Goal: Ask a question

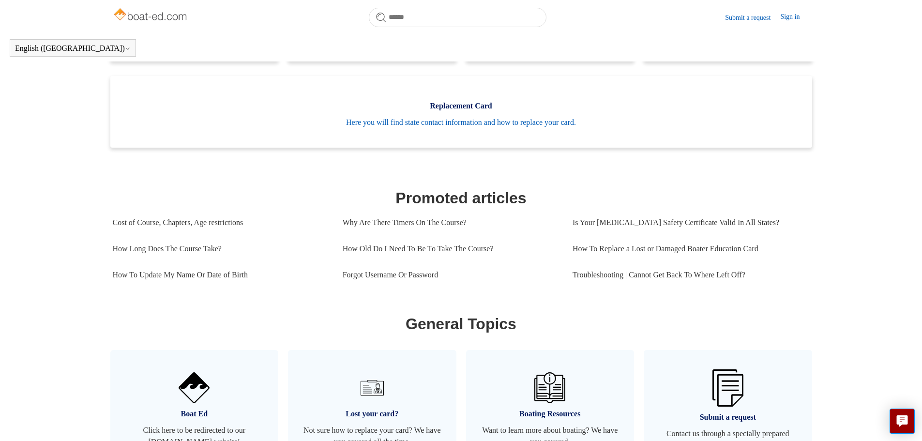
scroll to position [270, 0]
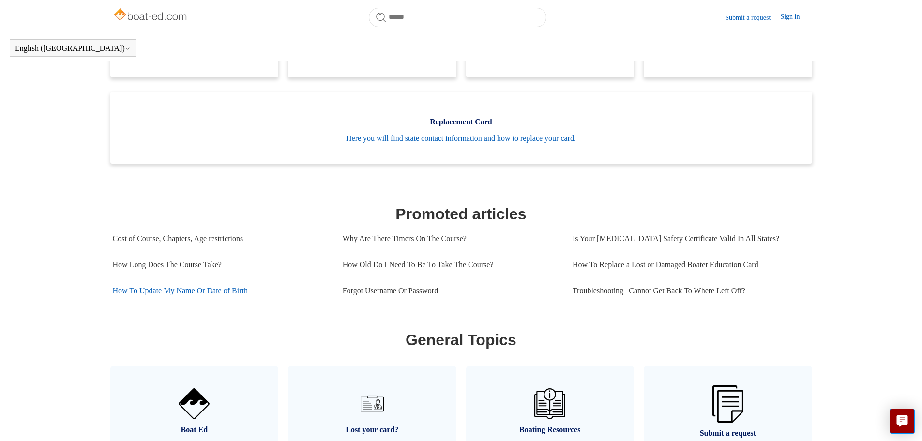
click at [241, 297] on link "How To Update My Name Or Date of Birth" at bounding box center [220, 291] width 215 height 26
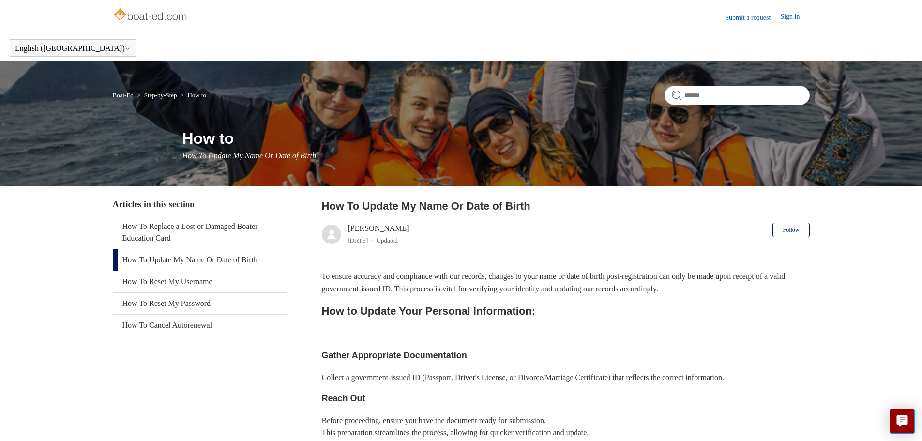
click at [796, 18] on link "Sign in" at bounding box center [795, 18] width 29 height 12
click at [745, 16] on link "Submit a request" at bounding box center [752, 18] width 55 height 10
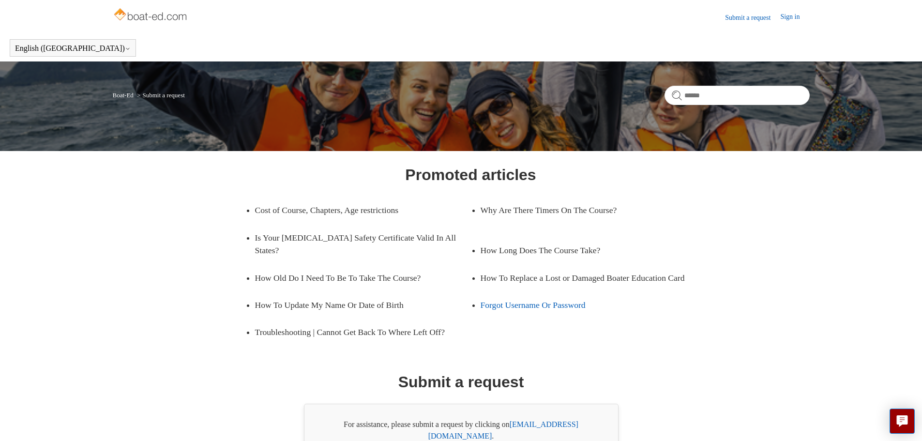
scroll to position [55, 0]
